Goal: Transaction & Acquisition: Purchase product/service

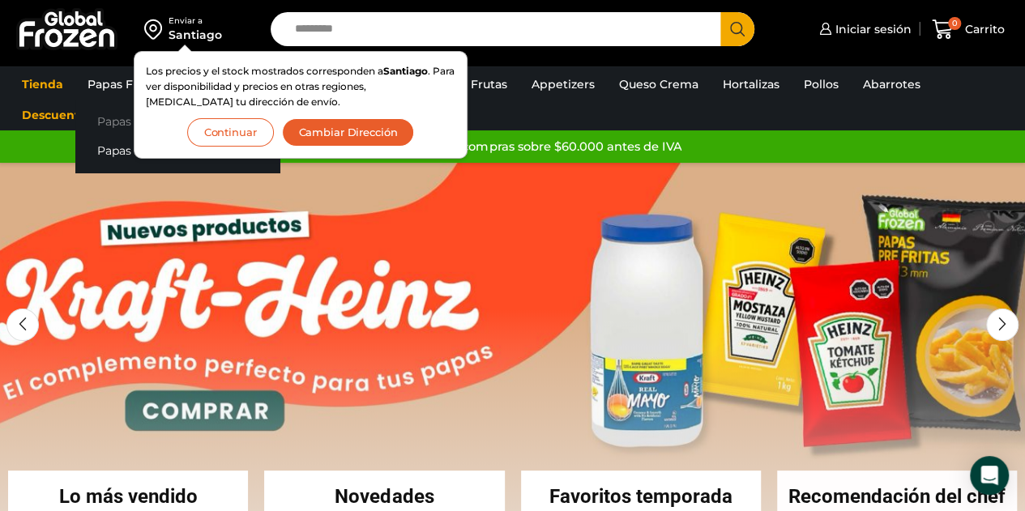
click at [115, 122] on link "Papas [PERSON_NAME]" at bounding box center [177, 121] width 204 height 30
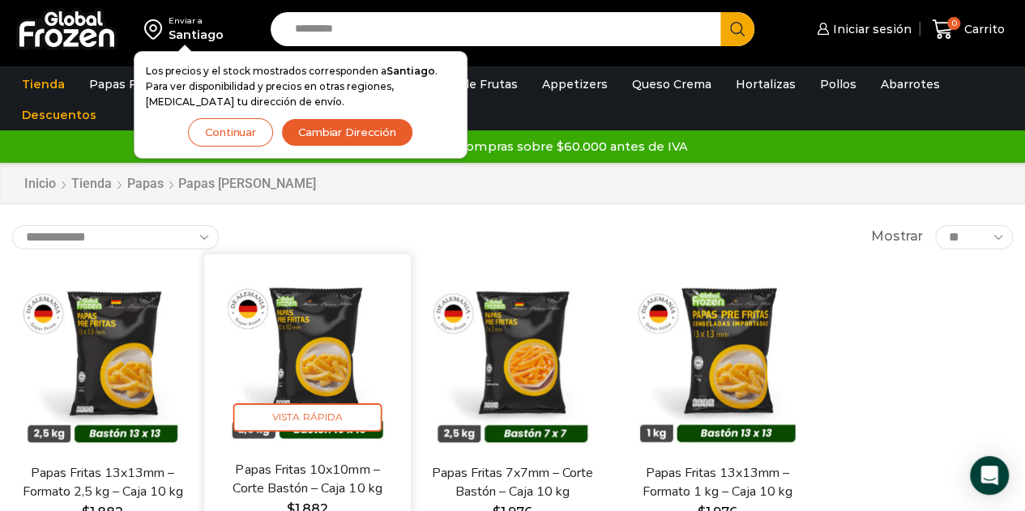
scroll to position [162, 0]
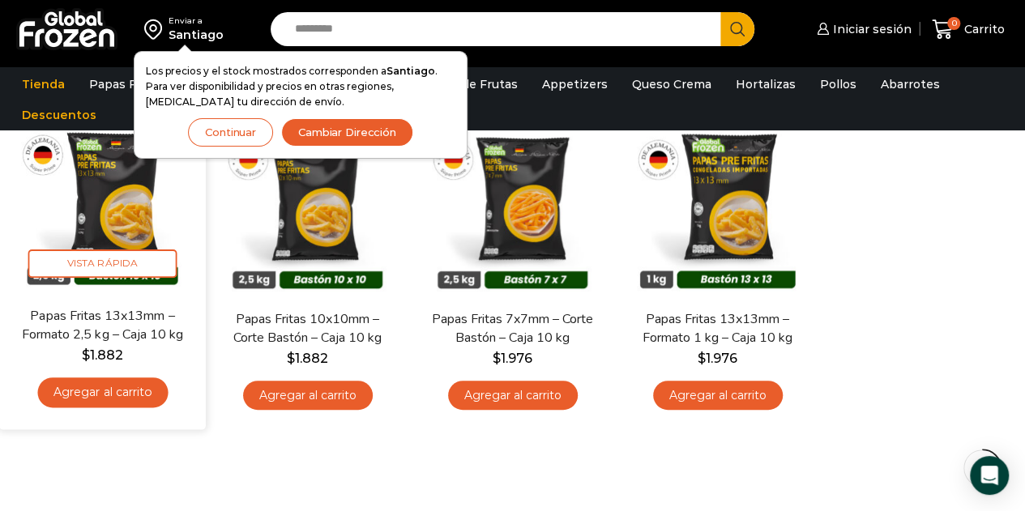
click at [134, 233] on img at bounding box center [102, 203] width 182 height 182
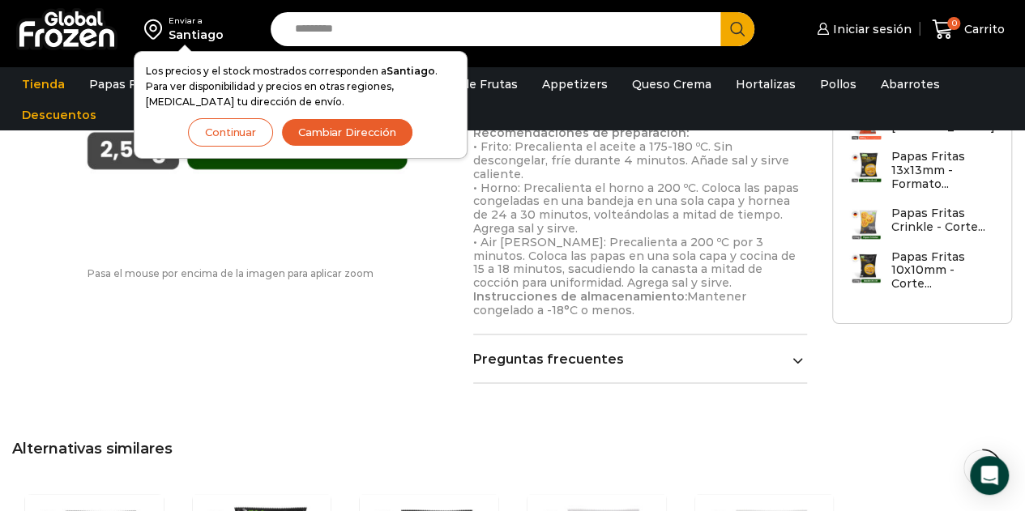
scroll to position [1297, 0]
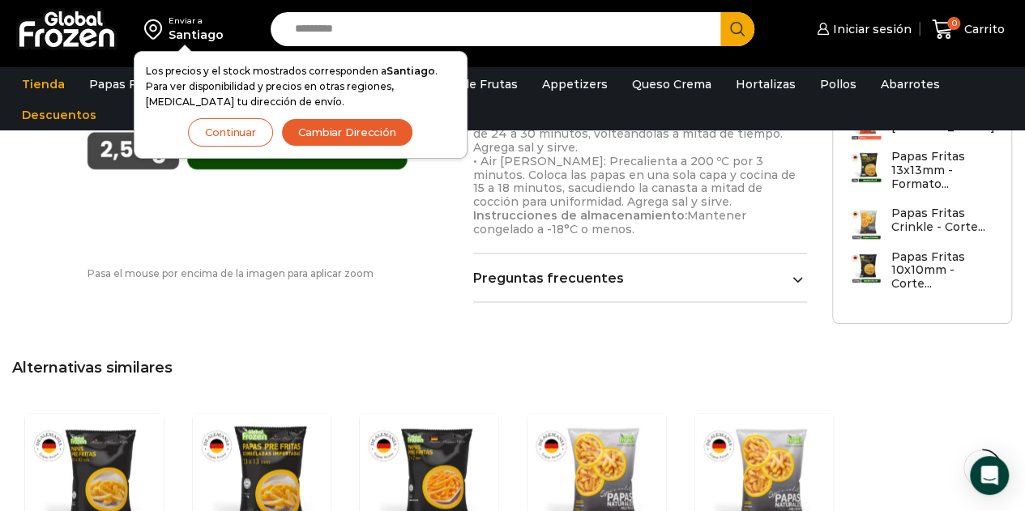
click at [703, 270] on link "Preguntas frecuentes" at bounding box center [640, 277] width 335 height 15
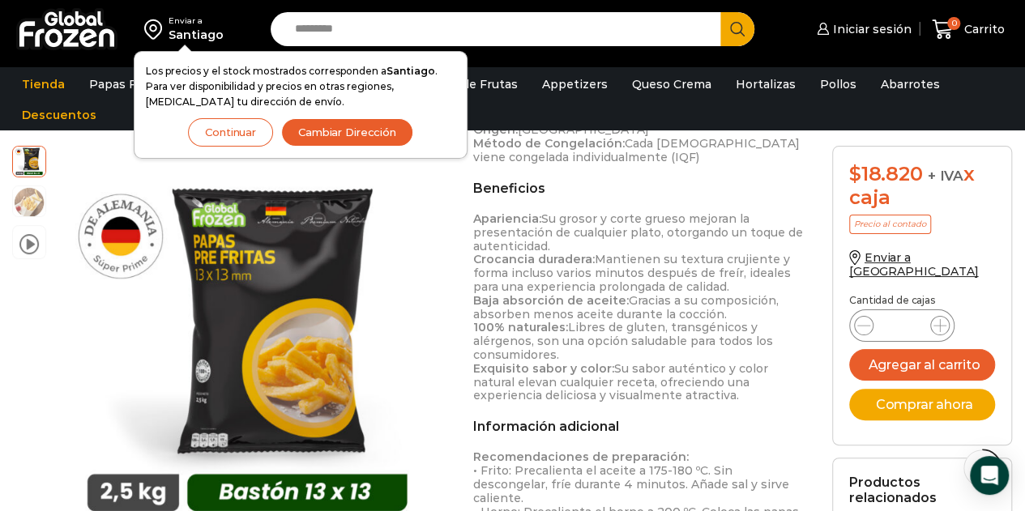
scroll to position [649, 0]
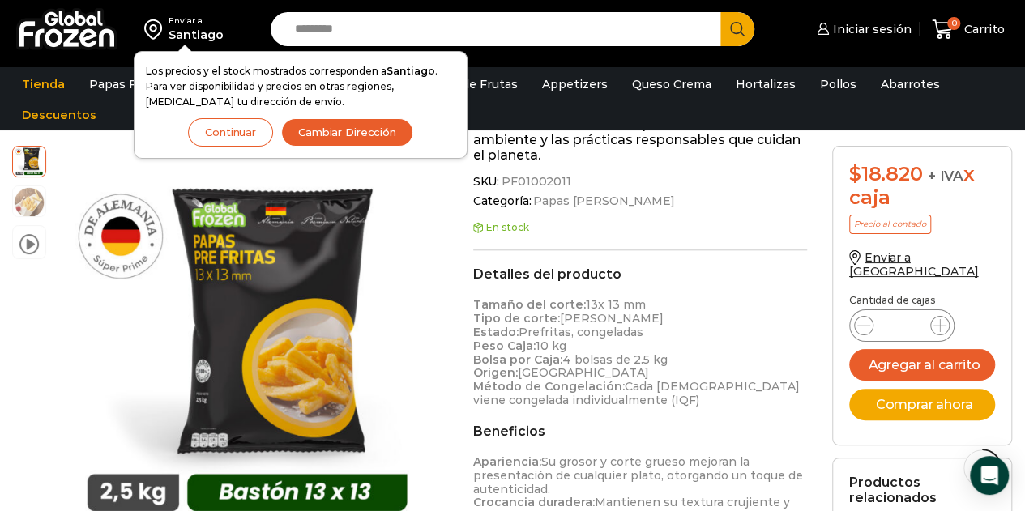
click at [66, 45] on img at bounding box center [66, 29] width 101 height 42
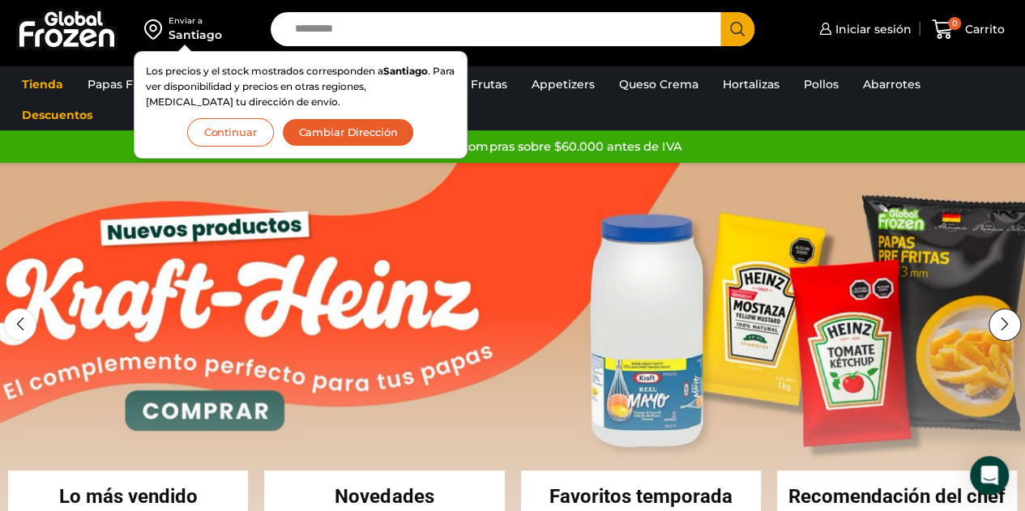
click at [1011, 324] on div "Next slide" at bounding box center [1004, 325] width 32 height 32
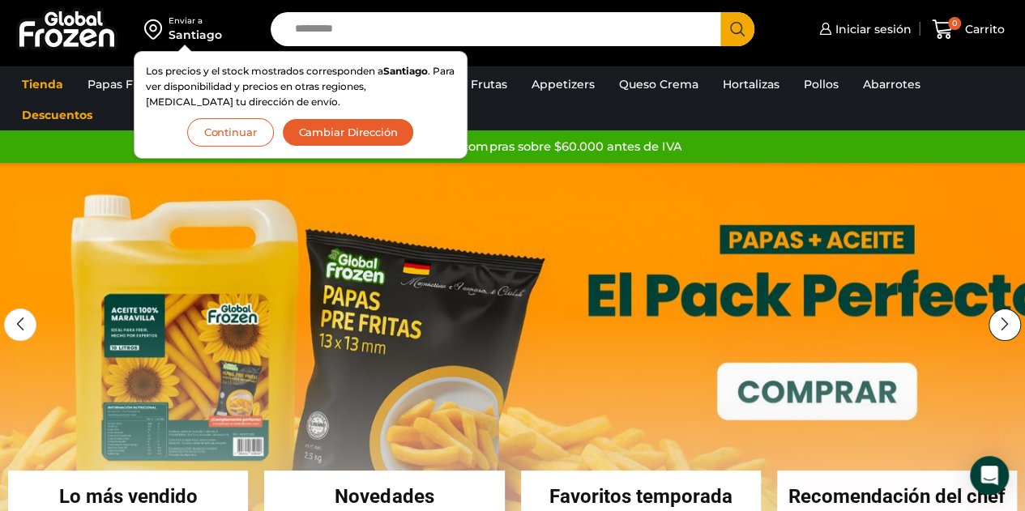
click at [1011, 324] on div "Next slide" at bounding box center [1004, 325] width 32 height 32
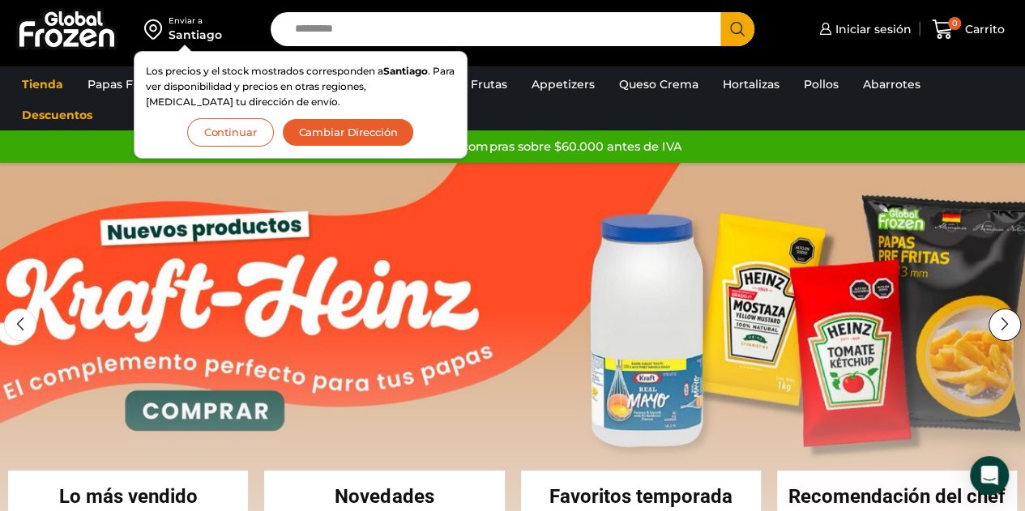
click at [1011, 324] on div "Next slide" at bounding box center [1004, 325] width 32 height 32
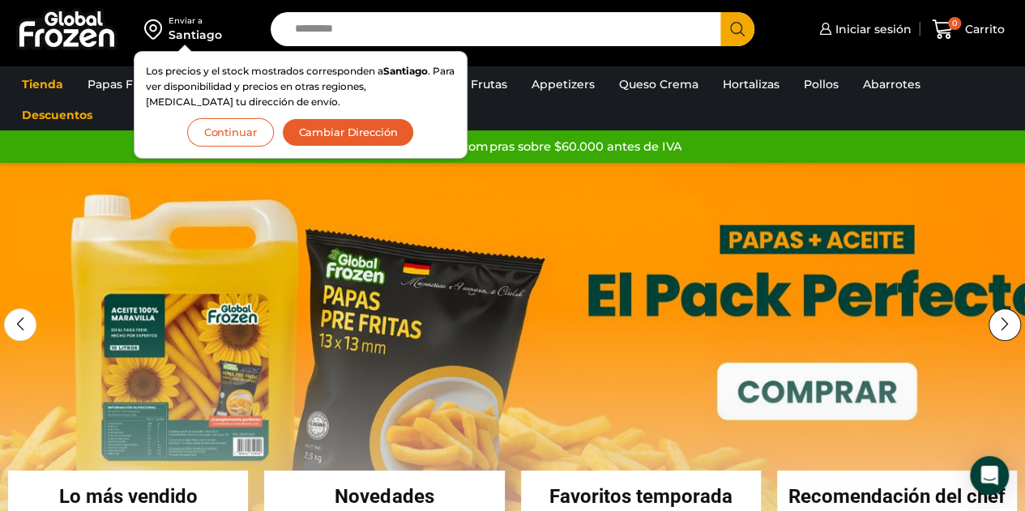
click at [1011, 324] on div "Next slide" at bounding box center [1004, 325] width 32 height 32
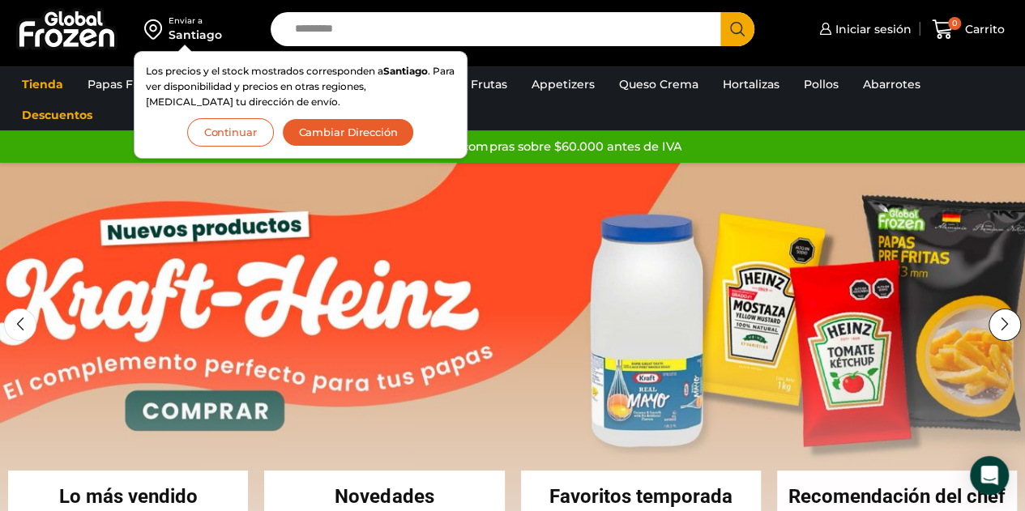
click at [1011, 324] on div "Next slide" at bounding box center [1004, 325] width 32 height 32
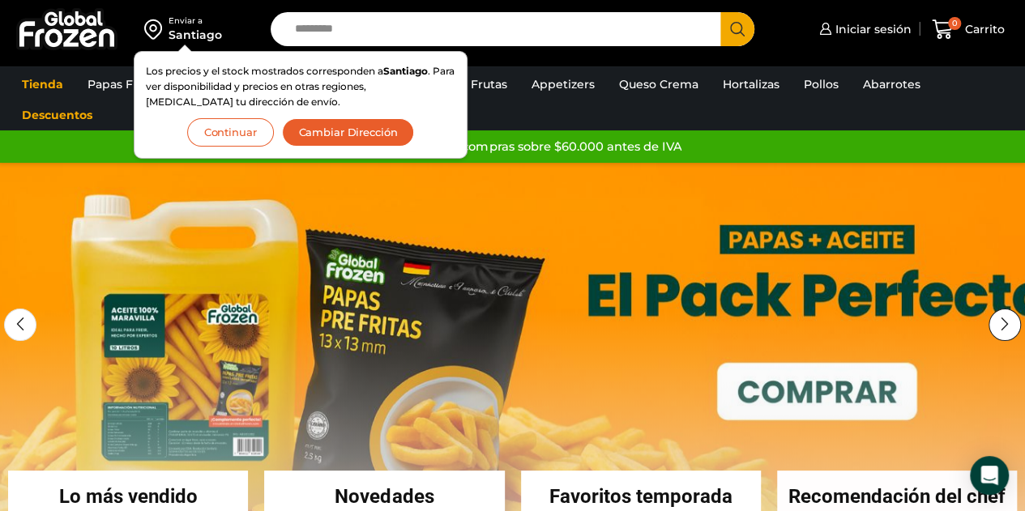
click at [1011, 324] on div "Next slide" at bounding box center [1004, 325] width 32 height 32
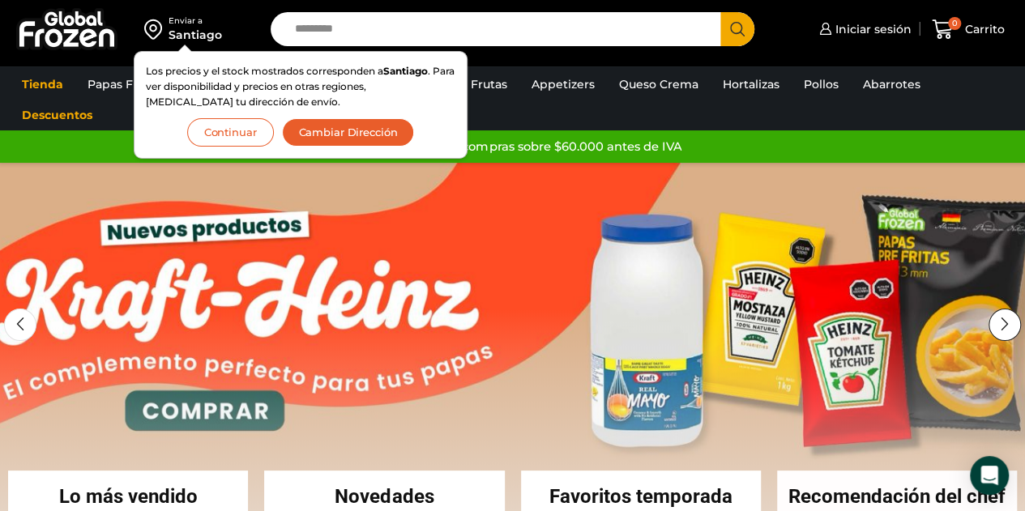
click at [1011, 324] on div "Next slide" at bounding box center [1004, 325] width 32 height 32
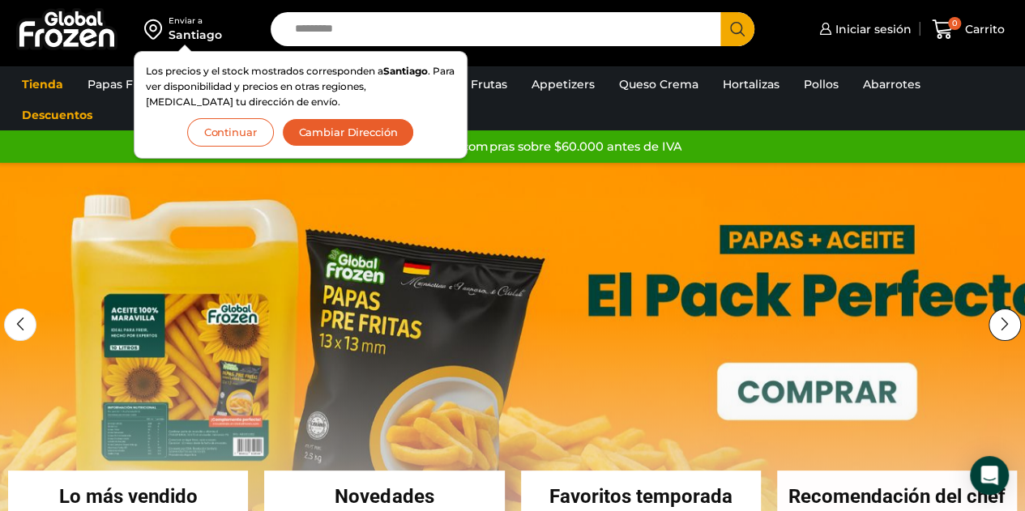
click at [1011, 324] on div "Next slide" at bounding box center [1004, 325] width 32 height 32
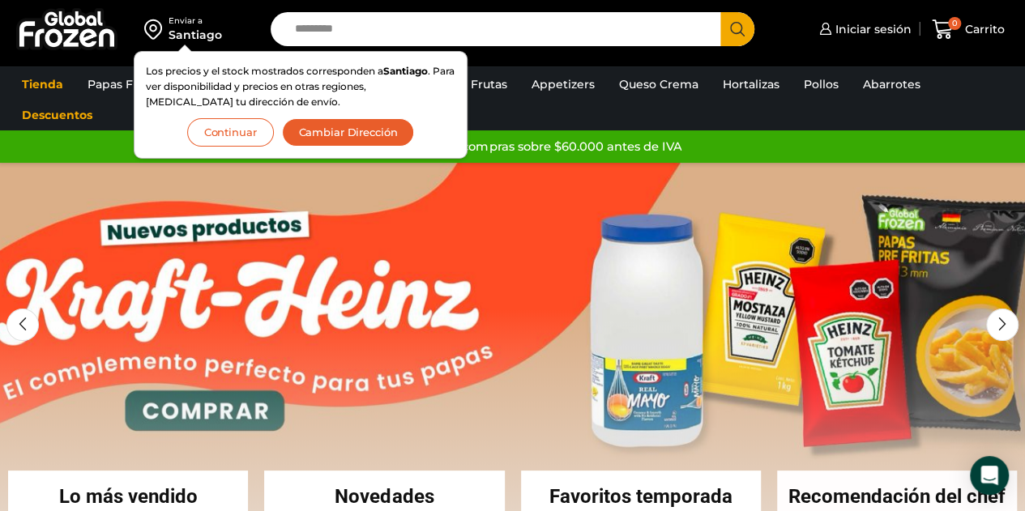
click at [216, 129] on button "Continuar" at bounding box center [230, 132] width 87 height 28
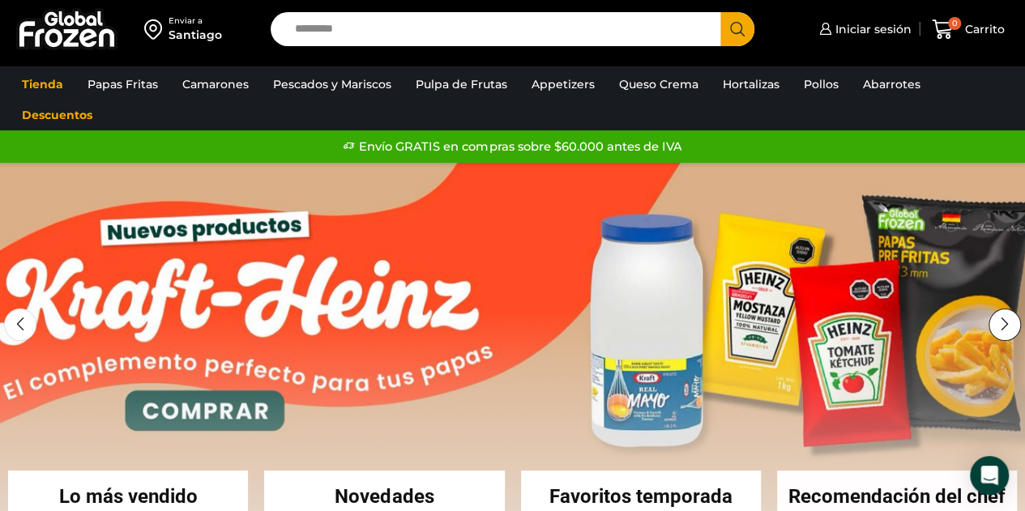
click at [1009, 327] on div "Next slide" at bounding box center [1004, 325] width 32 height 32
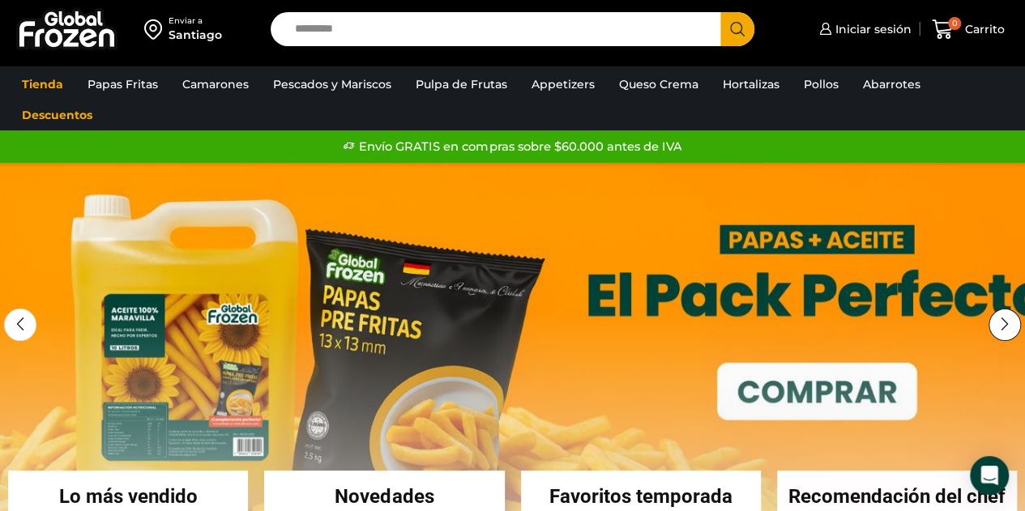
click at [1009, 327] on div "Next slide" at bounding box center [1004, 325] width 32 height 32
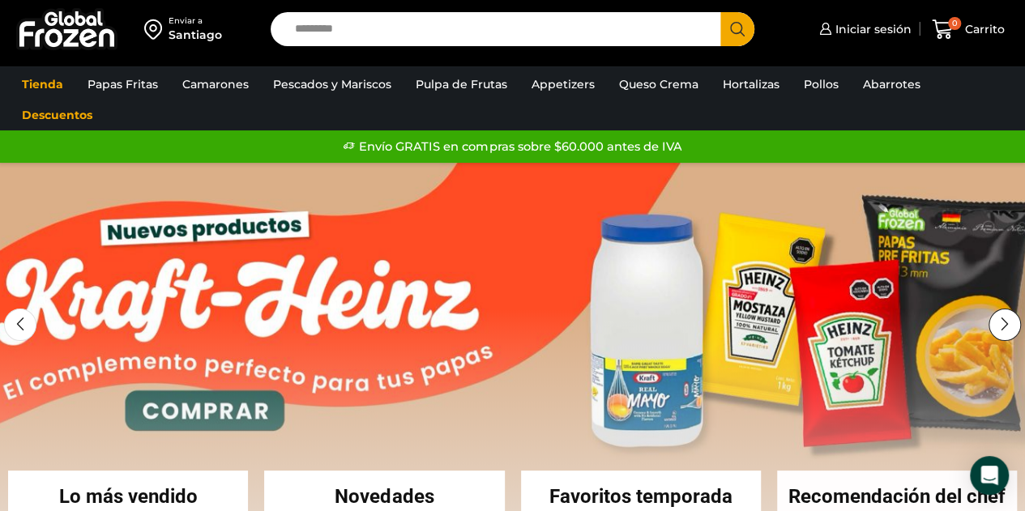
click at [1001, 326] on div "Next slide" at bounding box center [1004, 325] width 32 height 32
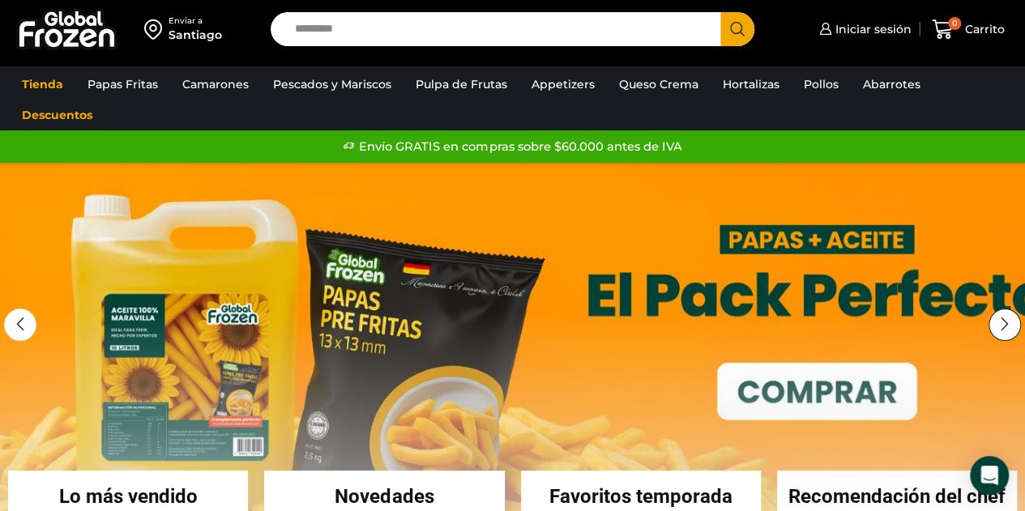
click at [1001, 326] on div "Next slide" at bounding box center [1004, 325] width 32 height 32
